Goal: Task Accomplishment & Management: Use online tool/utility

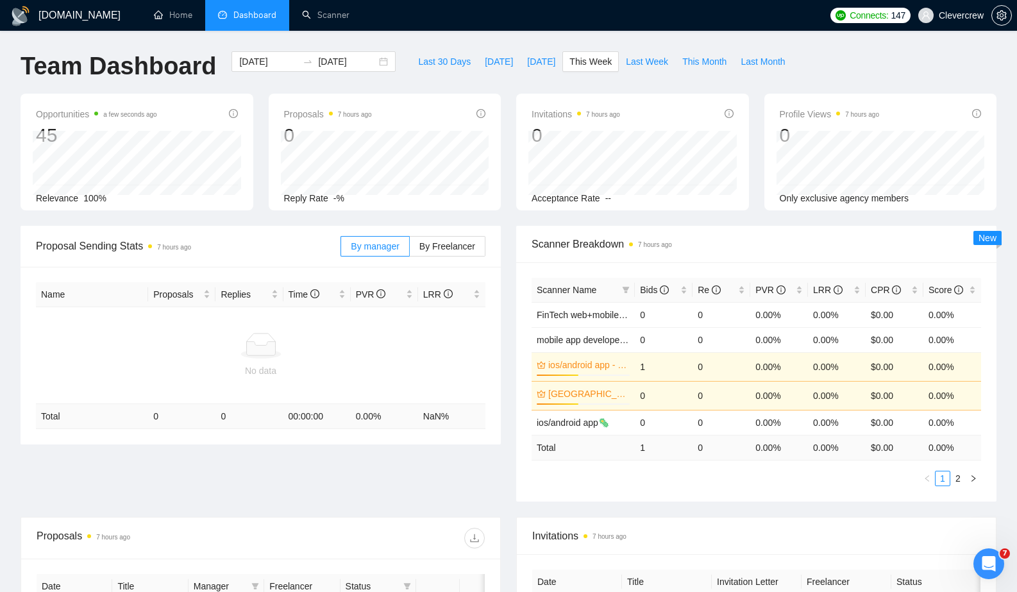
click at [514, 97] on div "Invitations 7 hours ago 0 Acceptance Rate --" at bounding box center [633, 152] width 248 height 117
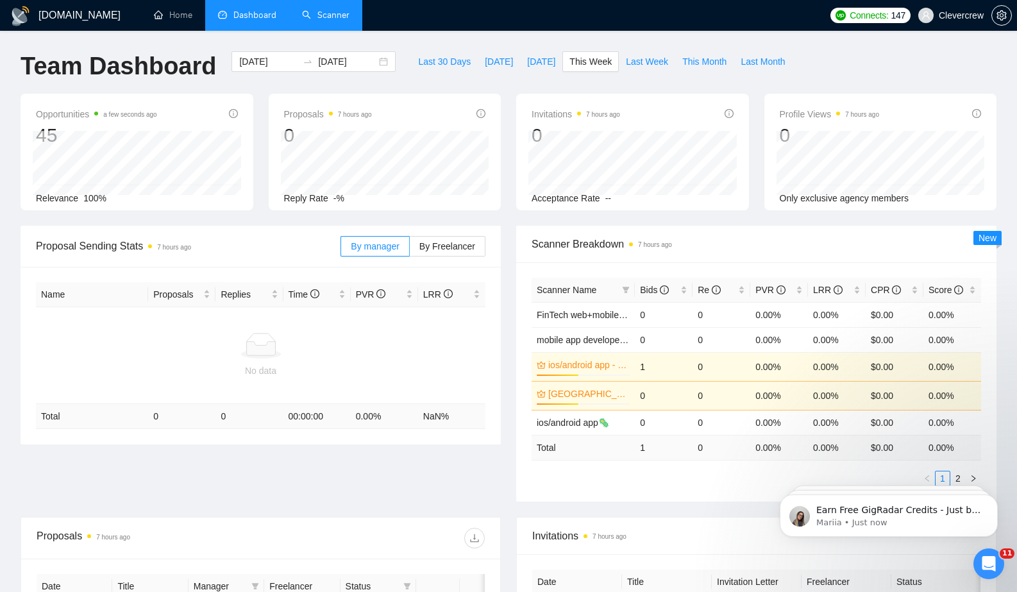
click at [324, 16] on link "Scanner" at bounding box center [325, 15] width 47 height 11
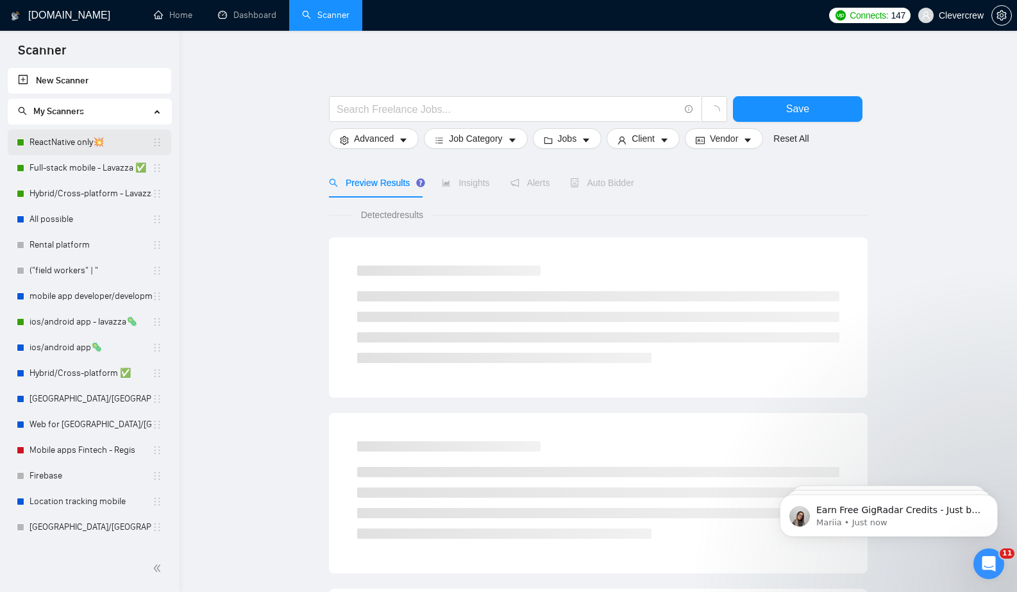
click at [96, 142] on link "ReactNative only💥" at bounding box center [91, 143] width 123 height 26
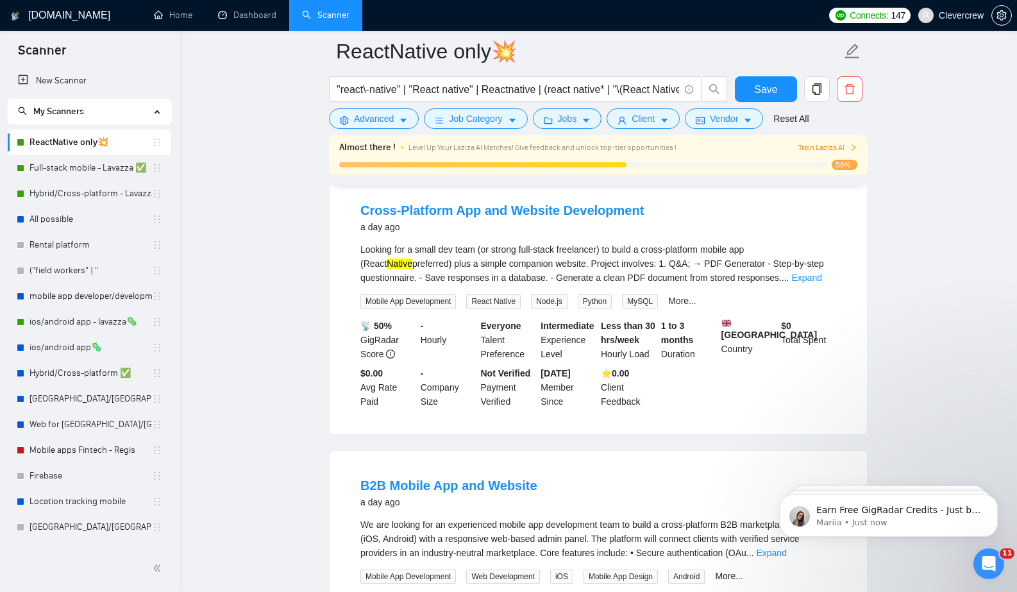
scroll to position [150, 0]
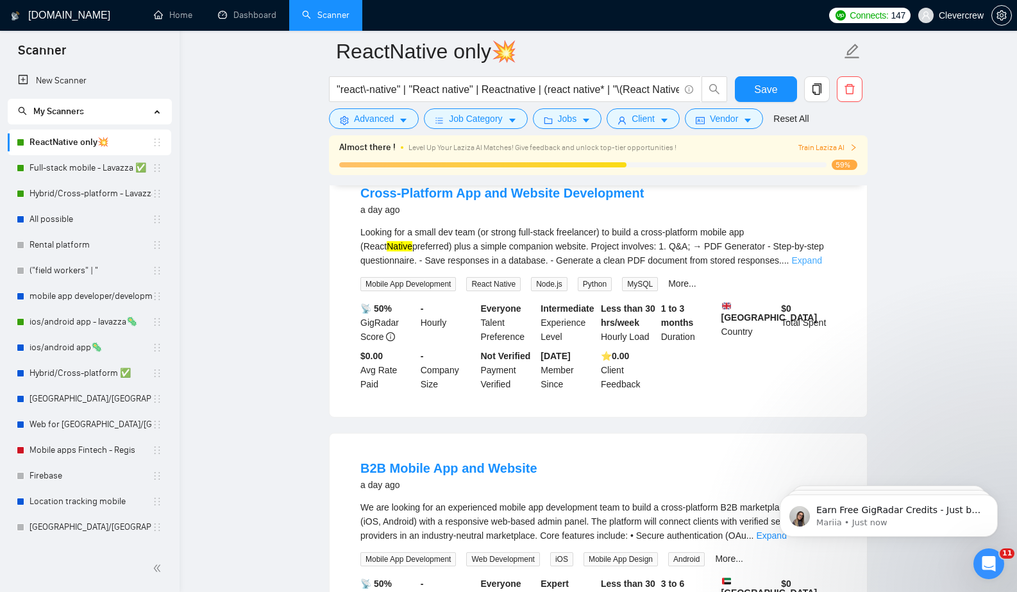
click at [822, 260] on link "Expand" at bounding box center [807, 260] width 30 height 10
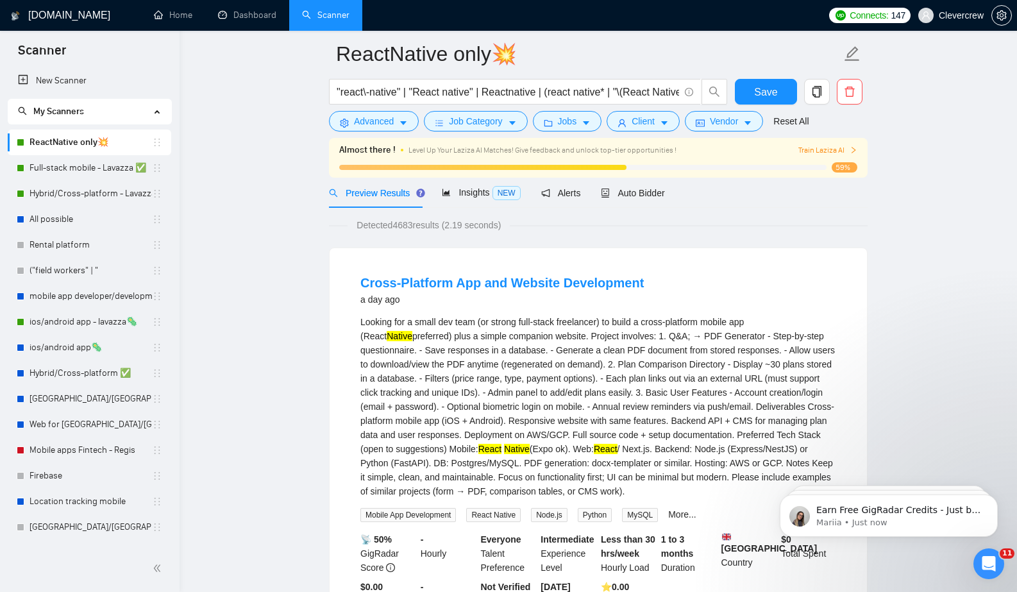
scroll to position [0, 0]
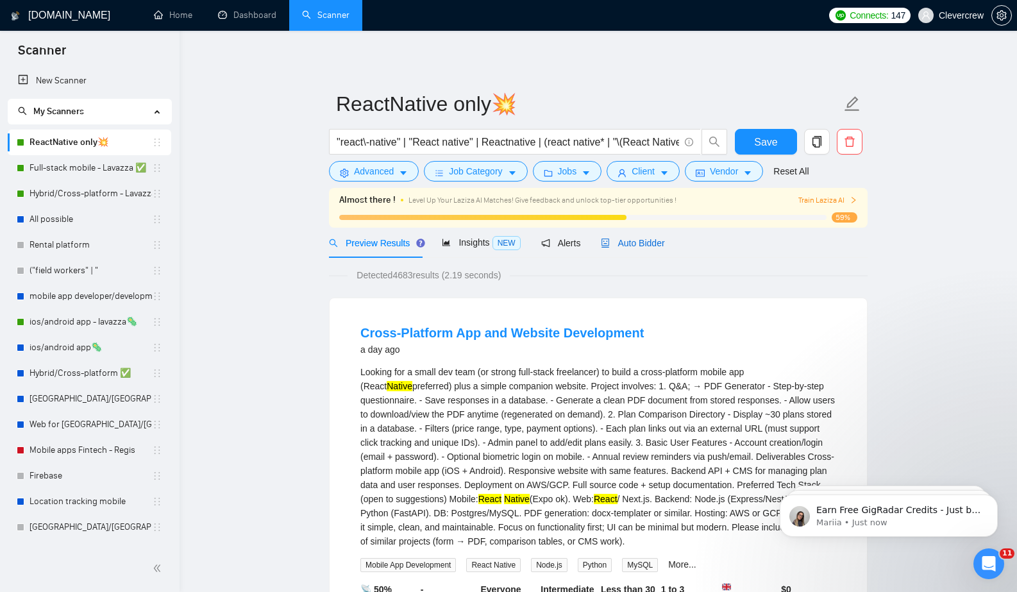
click at [631, 242] on span "Auto Bidder" at bounding box center [633, 243] width 64 height 10
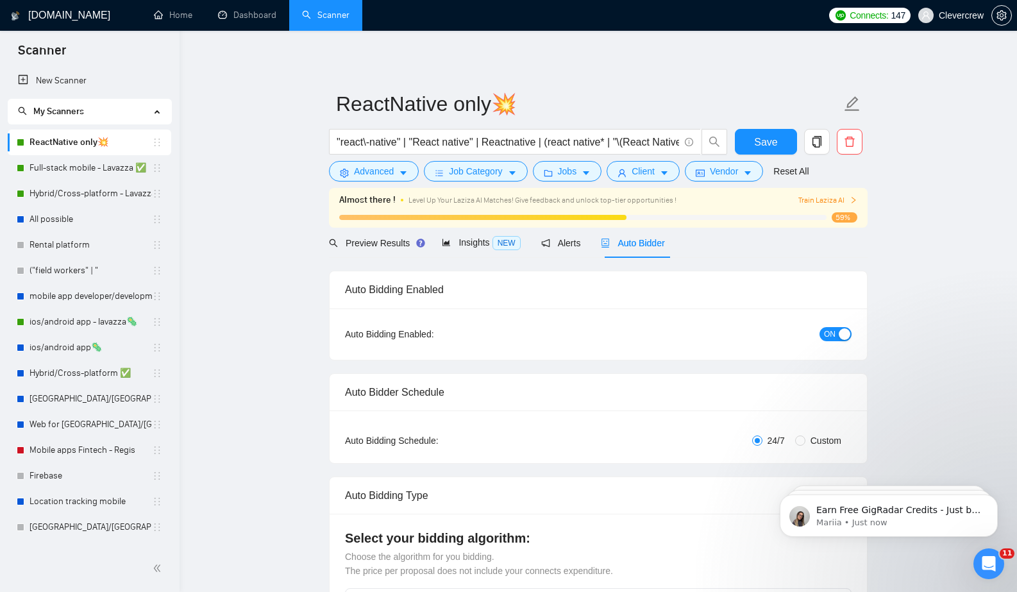
checkbox input "true"
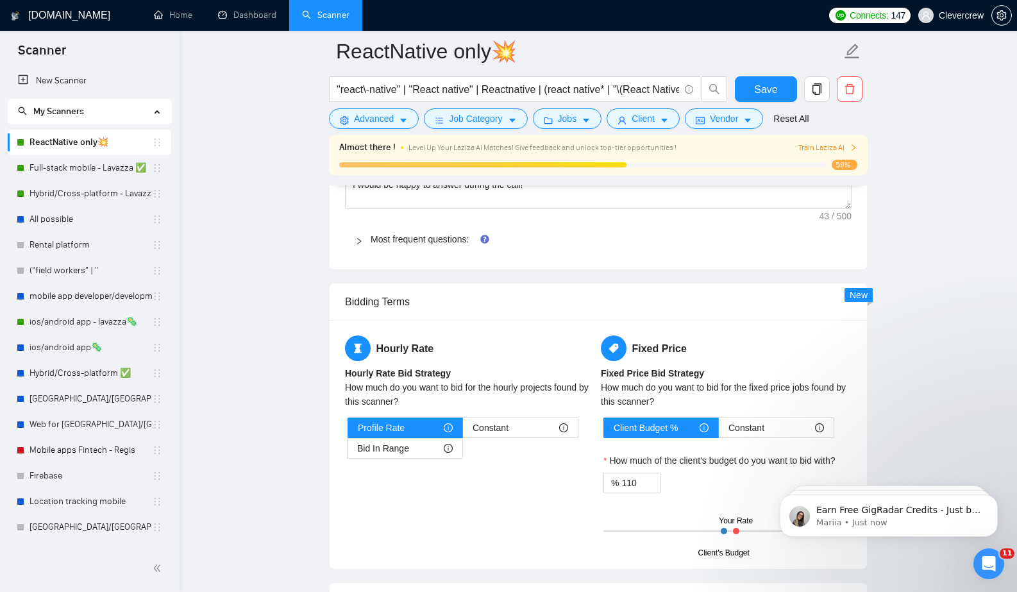
scroll to position [1921, 0]
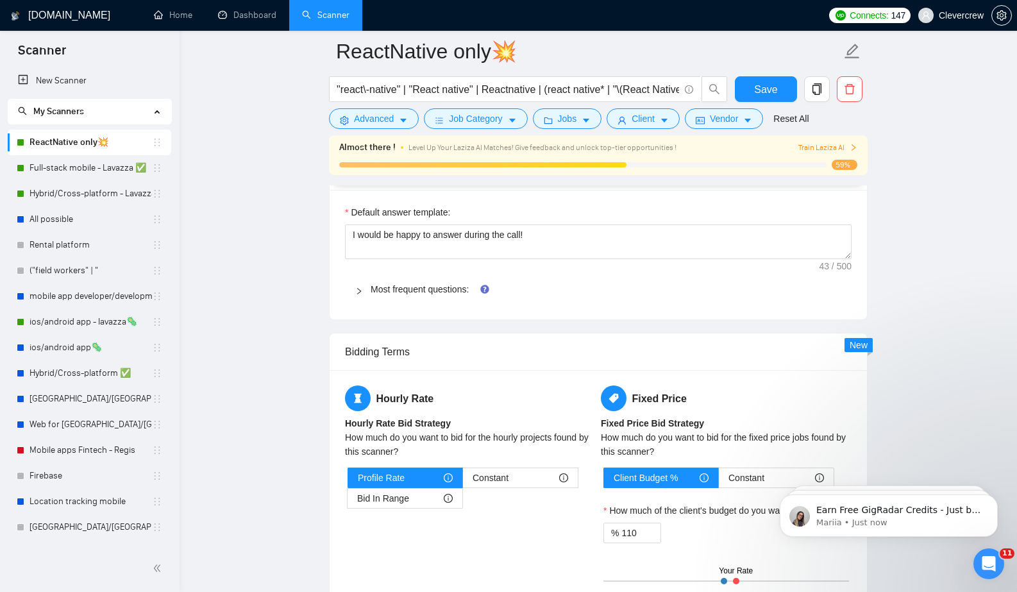
click at [364, 289] on div at bounding box center [362, 289] width 15 height 14
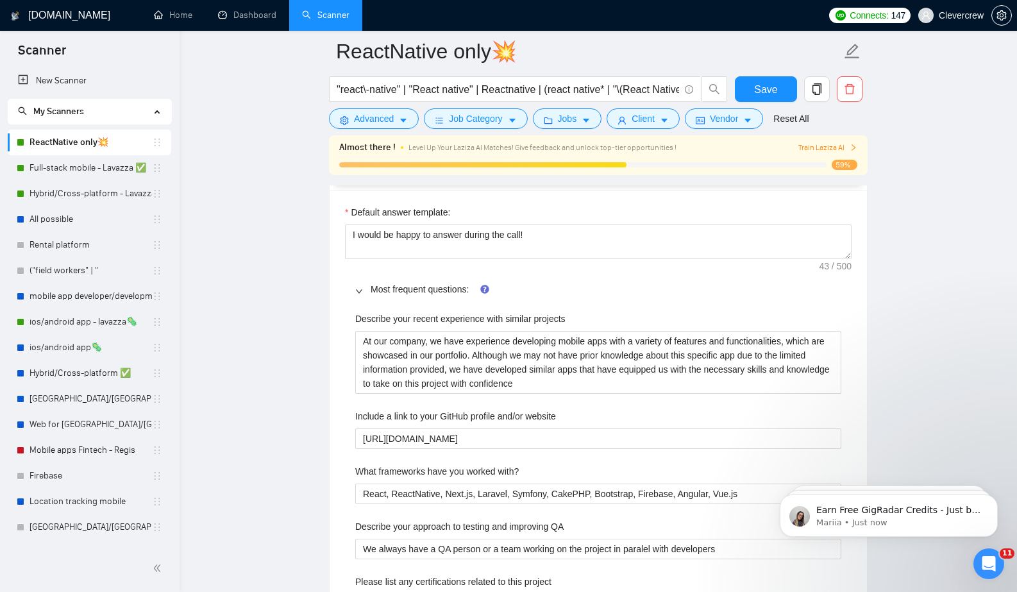
click at [364, 289] on div at bounding box center [362, 289] width 15 height 14
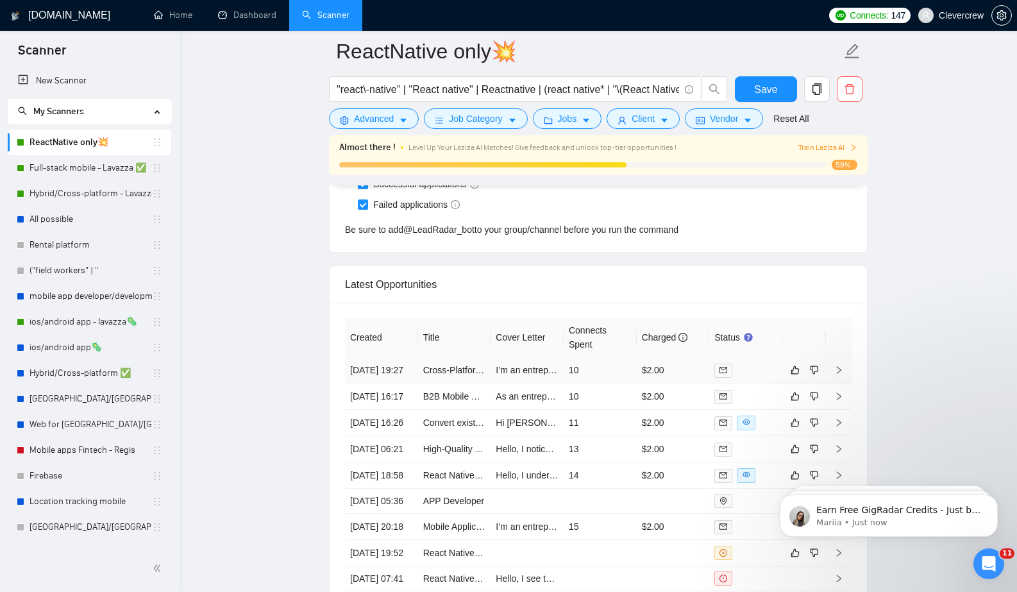
scroll to position [3389, 0]
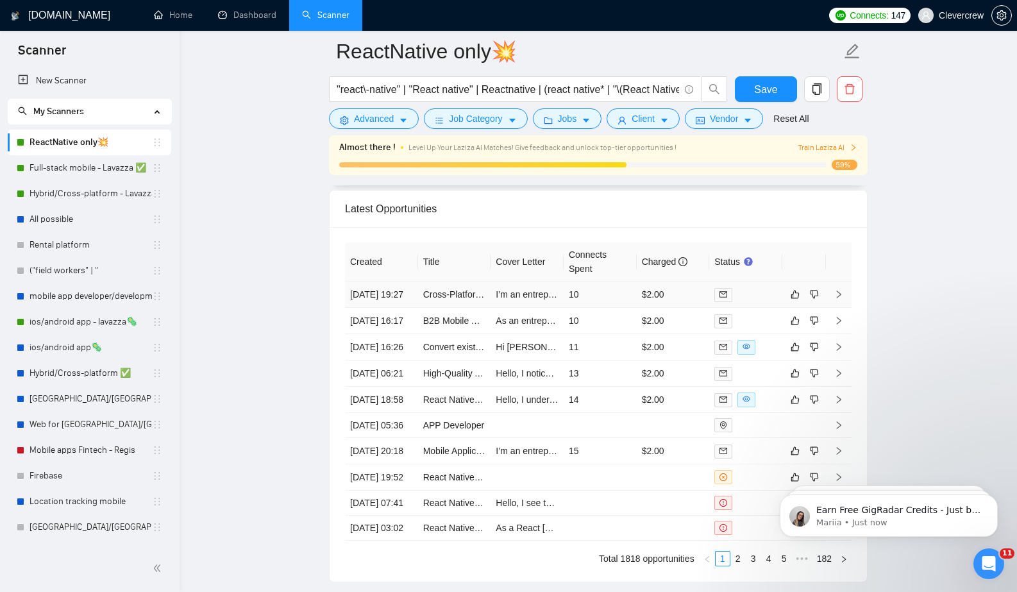
click at [837, 298] on icon "right" at bounding box center [839, 295] width 4 height 8
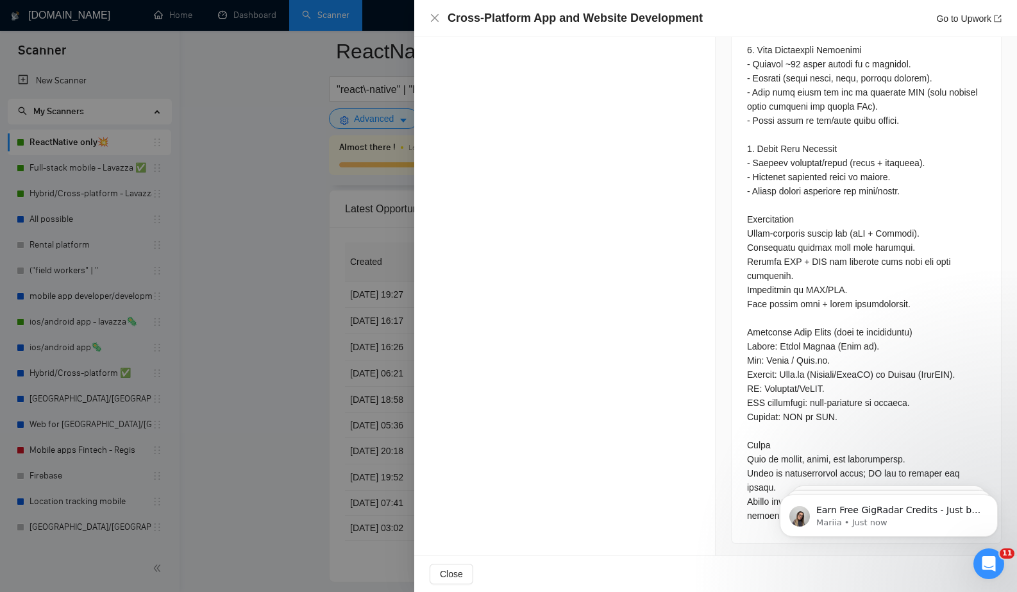
scroll to position [770, 0]
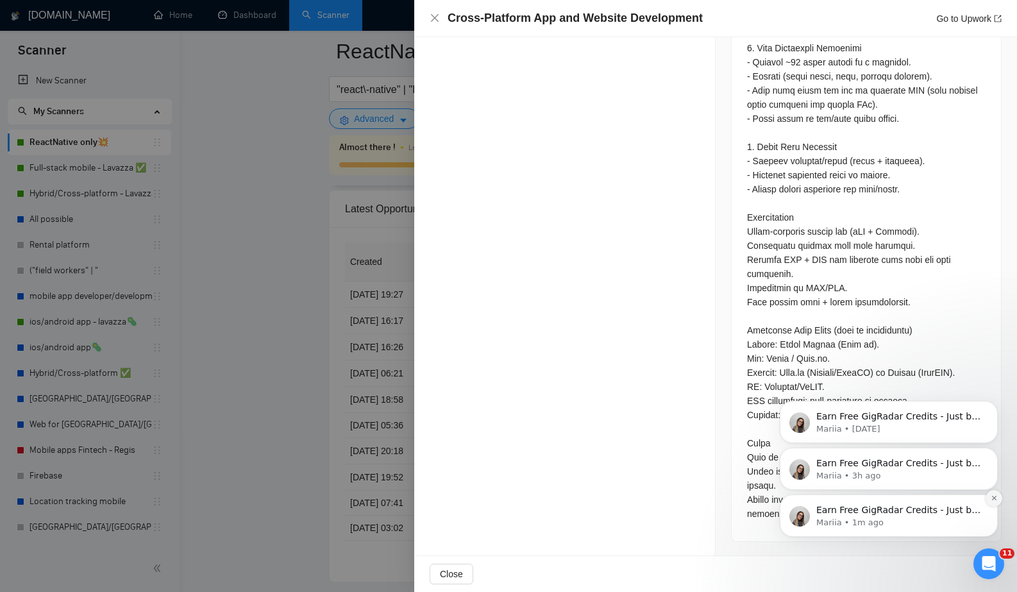
click at [994, 495] on icon "Dismiss notification" at bounding box center [994, 498] width 7 height 7
click at [993, 495] on icon "Dismiss notification" at bounding box center [994, 498] width 7 height 7
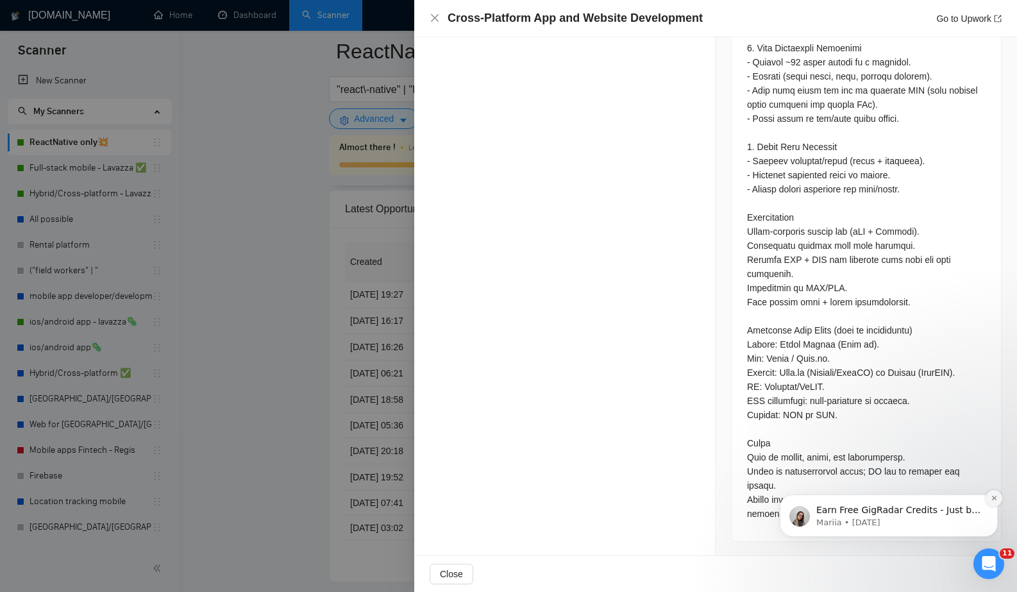
click at [994, 493] on button "Dismiss notification" at bounding box center [994, 498] width 17 height 17
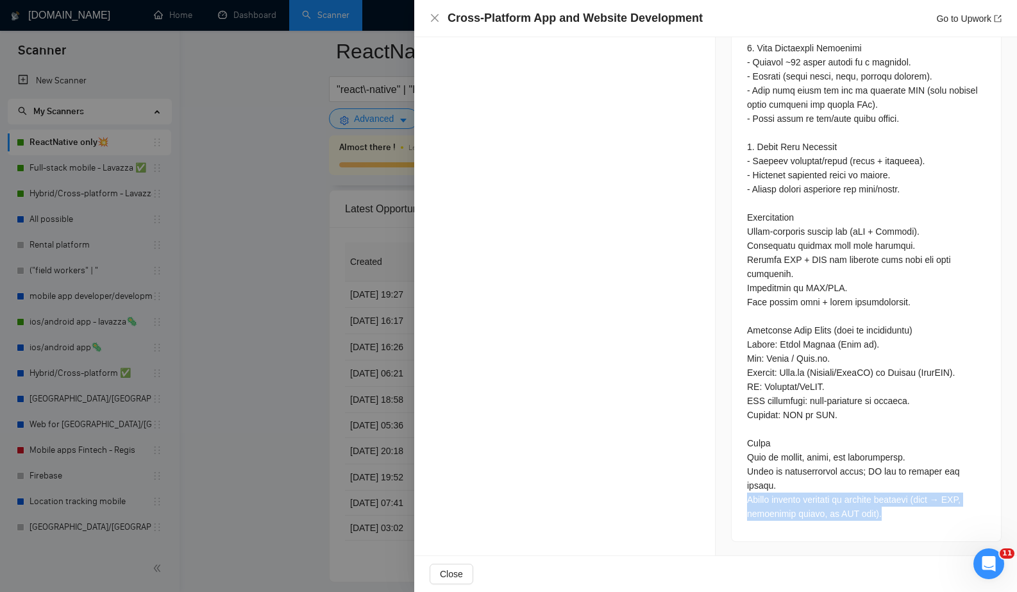
drag, startPoint x: 891, startPoint y: 511, endPoint x: 733, endPoint y: 495, distance: 158.5
click at [734, 495] on div at bounding box center [866, 198] width 269 height 685
copy div "Please include examples of similar projects (form → PDF, comparison tables, or …"
click at [273, 299] on div at bounding box center [508, 296] width 1017 height 592
